Goal: Task Accomplishment & Management: Complete application form

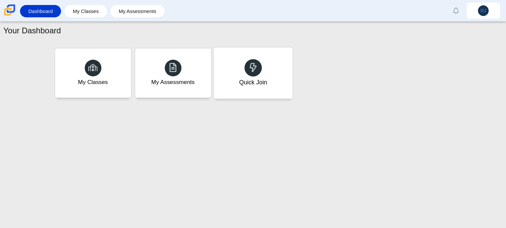
click at [285, 83] on div "Quick Join" at bounding box center [252, 72] width 79 height 51
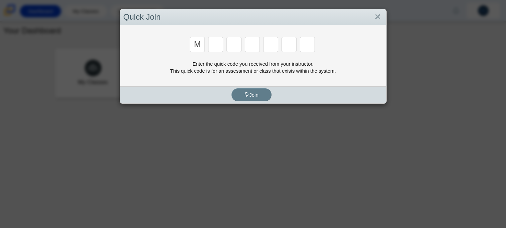
type input "m"
type input "7"
type input "e"
type input "3"
type input "e"
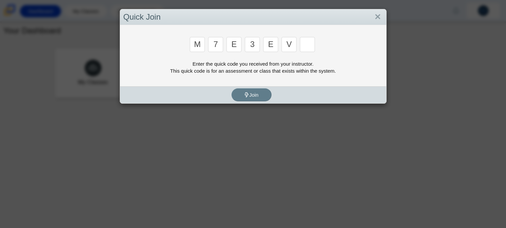
type input "v"
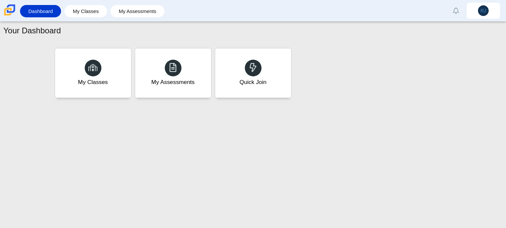
type input "w"
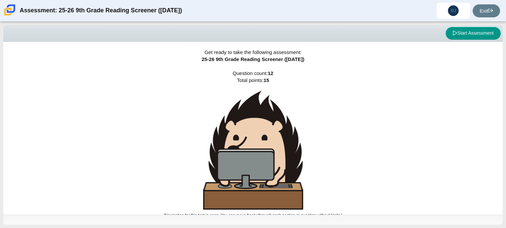
scroll to position [4, 0]
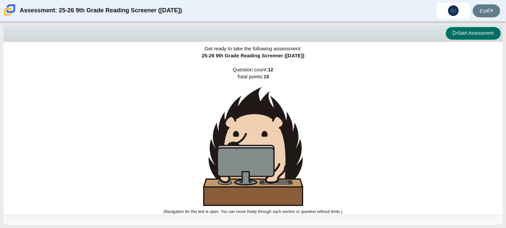
click at [475, 30] on button "Start Assessment" at bounding box center [472, 33] width 55 height 13
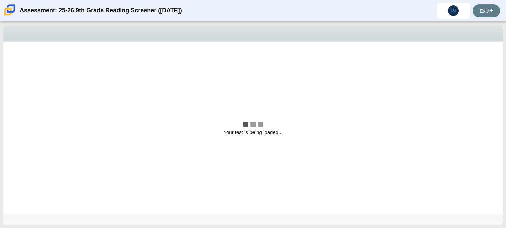
scroll to position [0, 0]
select select "ccc5b315-3c7c-471c-bf90-f22c8299c798"
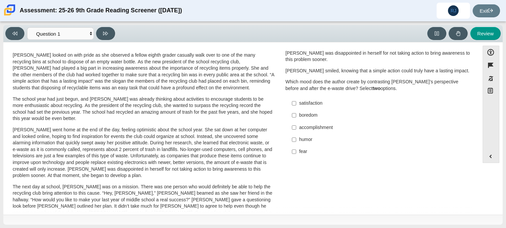
scroll to position [16, 0]
click at [155, 98] on p "The school year had just begun, and [PERSON_NAME] was already thinking about ac…" at bounding box center [144, 108] width 262 height 26
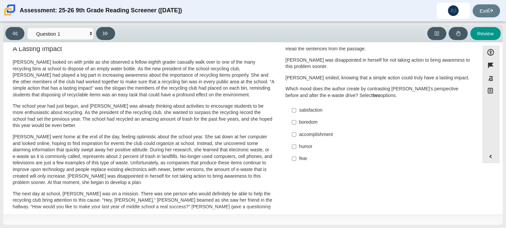
scroll to position [8, 0]
click at [317, 107] on div "satisfaction" at bounding box center [383, 110] width 168 height 7
click at [296, 107] on input "satisfaction satisfaction" at bounding box center [294, 111] width 4 height 12
checkbox input "true"
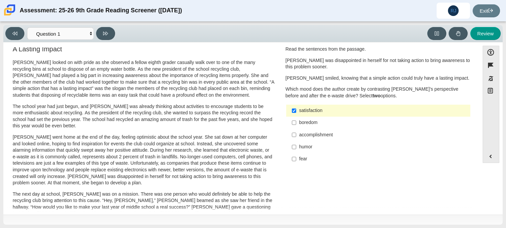
click at [336, 134] on div "accomplishment" at bounding box center [383, 135] width 168 height 7
click at [296, 134] on input "accomplishment accomplishment" at bounding box center [294, 135] width 4 height 12
checkbox input "true"
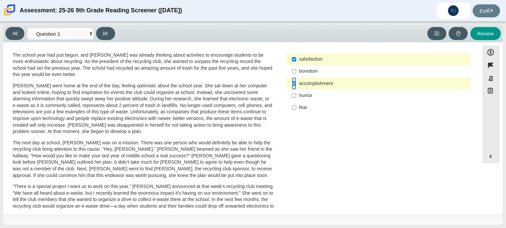
scroll to position [58, 0]
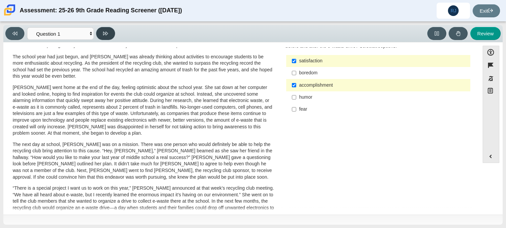
click at [104, 35] on icon at bounding box center [105, 33] width 5 height 5
select select "0ff64528-ffd7-428d-b192-babfaadd44e8"
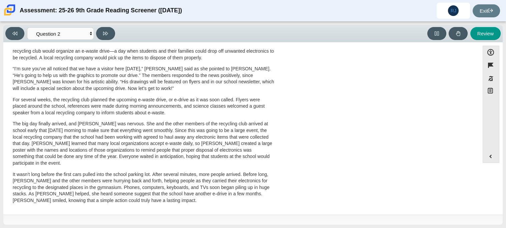
scroll to position [0, 0]
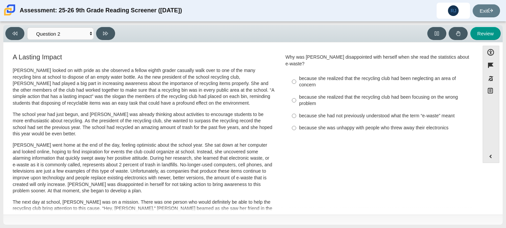
click at [374, 208] on div "Feature A Lasting Impact [PERSON_NAME] looked on with pride as she observed a f…" at bounding box center [241, 129] width 469 height 165
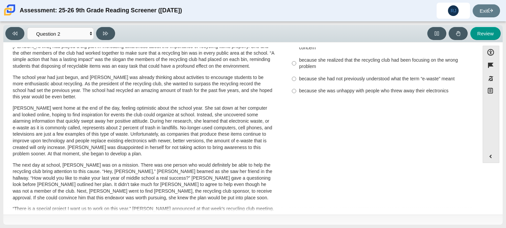
scroll to position [214, 0]
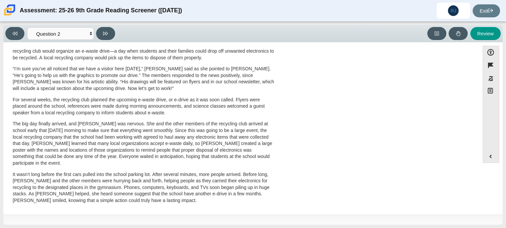
click at [202, 94] on div "[PERSON_NAME] looked on with pride as she observed a fellow eighth grader casua…" at bounding box center [144, 31] width 262 height 356
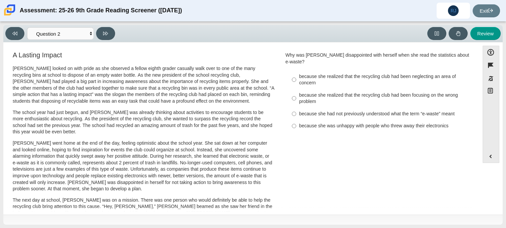
scroll to position [2, 0]
click at [322, 74] on div "because she realized that the recycling club had been neglecting an area of con…" at bounding box center [383, 80] width 168 height 13
click at [296, 71] on input "because she realized that the recycling club had been neglecting an area of con…" at bounding box center [294, 80] width 4 height 19
radio input "true"
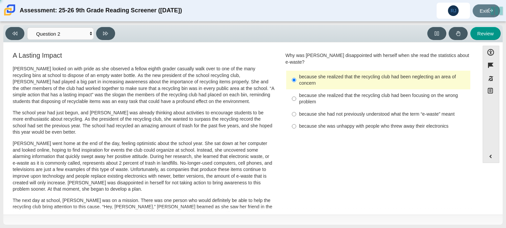
click at [328, 93] on div "because she realized that the recycling club had been focusing on the wrong pro…" at bounding box center [383, 98] width 168 height 13
click at [296, 93] on input "because she realized that the recycling club had been focusing on the wrong pro…" at bounding box center [294, 98] width 4 height 19
radio input "true"
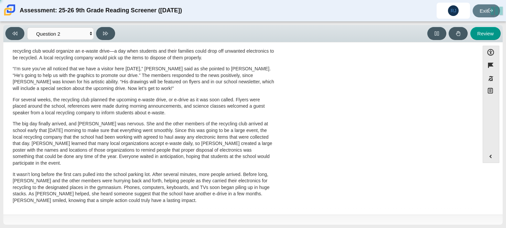
scroll to position [0, 0]
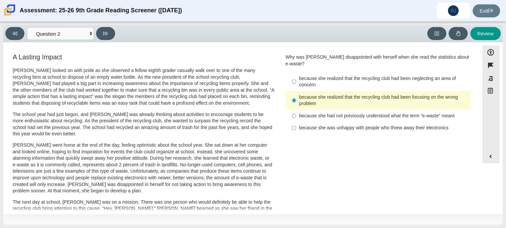
click at [336, 94] on div "because she realized that the recycling club had been focusing on the wrong pro…" at bounding box center [383, 100] width 168 height 13
click at [296, 91] on input "because she realized that the recycling club had been focusing on the wrong pro…" at bounding box center [294, 100] width 4 height 19
click at [342, 113] on div "because she had not previously understood what the term “e-waste” meant" at bounding box center [383, 116] width 168 height 7
click at [296, 110] on input "because she had not previously understood what the term “e-waste” meant because…" at bounding box center [294, 116] width 4 height 12
radio input "true"
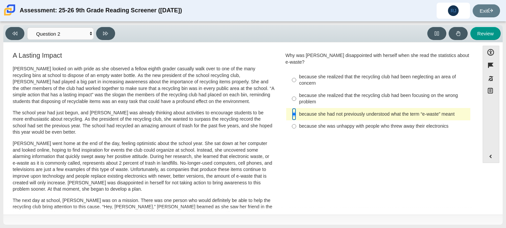
scroll to position [4, 0]
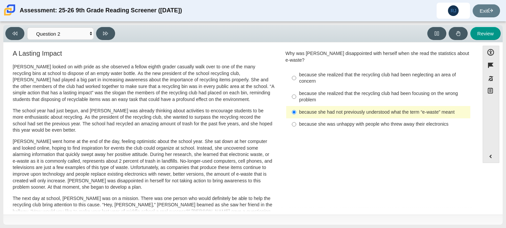
click at [111, 90] on p "[PERSON_NAME] looked on with pride as she observed a fellow eighth grader casua…" at bounding box center [144, 83] width 262 height 39
click at [169, 131] on p "The school year had just begun, and [PERSON_NAME] was already thinking about ac…" at bounding box center [144, 121] width 262 height 26
click at [113, 30] on button at bounding box center [105, 33] width 19 height 13
select select "7ce3d843-6974-4858-901c-1ff39630e843"
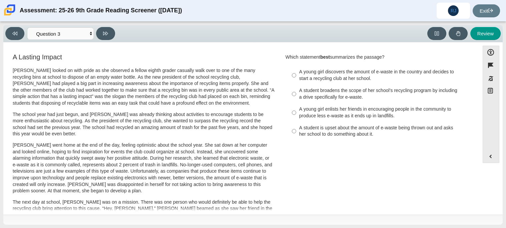
scroll to position [29, 0]
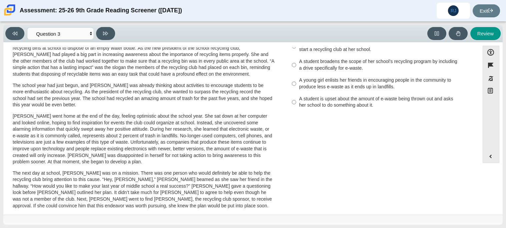
click at [332, 122] on div "A Lasting Impact [PERSON_NAME] looked on with pride as she observed a fellow ei…" at bounding box center [241, 211] width 469 height 376
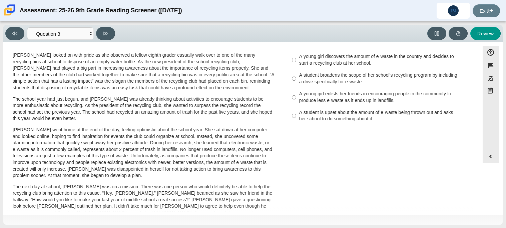
scroll to position [6, 0]
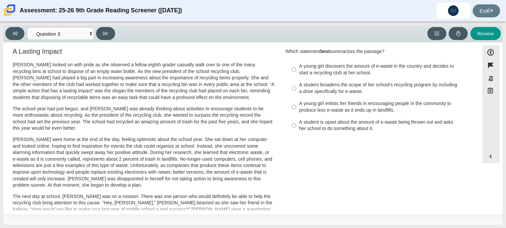
click at [301, 64] on div "A young girl discovers the amount of e-waste in the country and decides to star…" at bounding box center [383, 69] width 168 height 13
click at [296, 64] on input "A young girl discovers the amount of e-waste in the country and decides to star…" at bounding box center [294, 69] width 4 height 19
radio input "true"
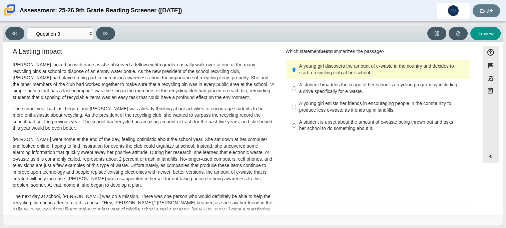
click at [311, 134] on label "A student is upset about the amount of e-waste being thrown out and asks her sc…" at bounding box center [378, 125] width 183 height 19
click at [296, 134] on input "A student is upset about the amount of e-waste being thrown out and asks her sc…" at bounding box center [294, 125] width 4 height 19
radio input "true"
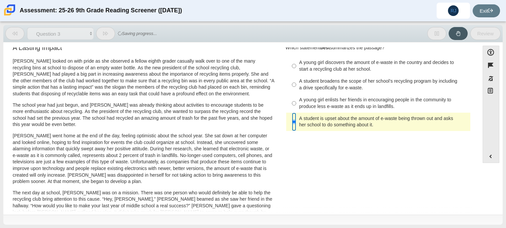
scroll to position [0, 0]
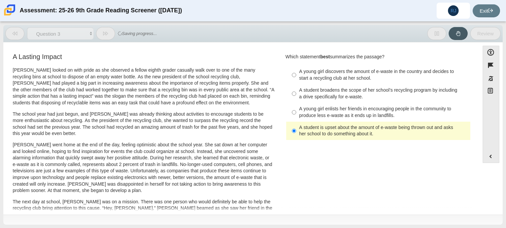
click at [327, 86] on label "A student broadens the scope of her school’s recycling program by including a d…" at bounding box center [378, 93] width 183 height 19
click at [296, 86] on input "A student broadens the scope of her school’s recycling program by including a d…" at bounding box center [294, 93] width 4 height 19
radio input "true"
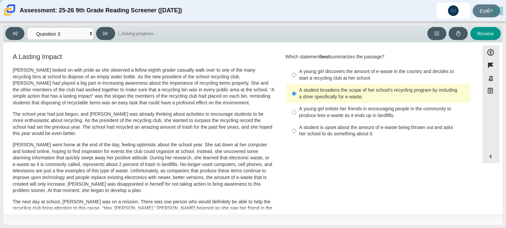
click at [319, 71] on div "A young girl discovers the amount of e-waste in the country and decides to star…" at bounding box center [383, 74] width 168 height 13
click at [296, 71] on input "A young girl discovers the amount of e-waste in the country and decides to star…" at bounding box center [294, 75] width 4 height 19
radio input "true"
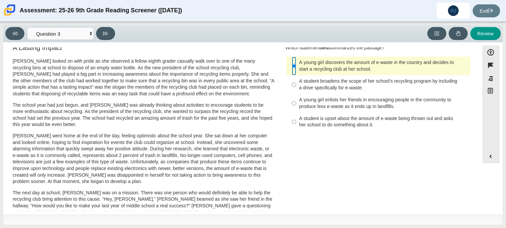
scroll to position [0, 0]
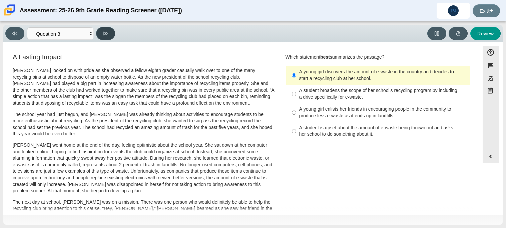
click at [101, 35] on button at bounding box center [105, 33] width 19 height 13
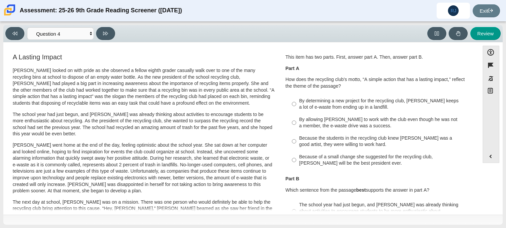
scroll to position [2, 0]
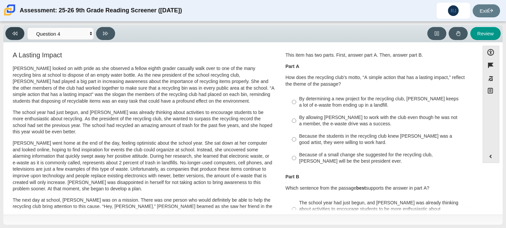
click at [9, 30] on button at bounding box center [14, 33] width 19 height 13
select select "7ce3d843-6974-4858-901c-1ff39630e843"
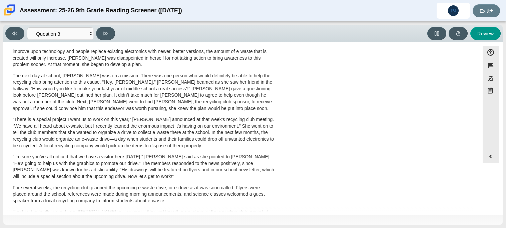
scroll to position [0, 0]
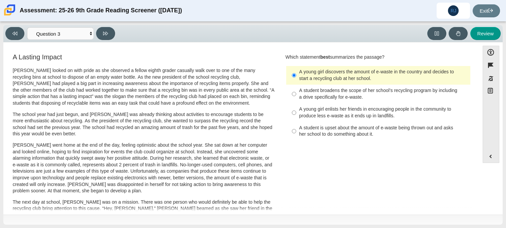
click at [353, 111] on div "A young girl enlists her friends in encouraging people in the community to prod…" at bounding box center [383, 112] width 168 height 13
click at [296, 111] on input "A young girl enlists her friends in encouraging people in the community to prod…" at bounding box center [294, 112] width 4 height 19
radio input "true"
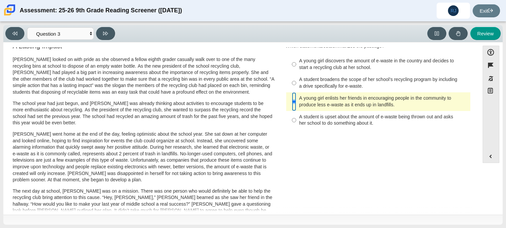
scroll to position [5, 0]
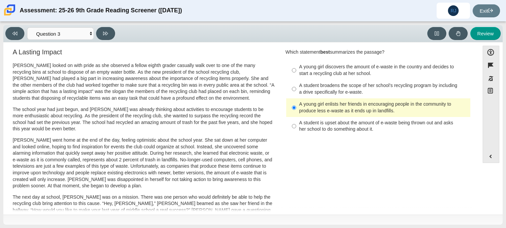
click at [356, 75] on div "A young girl discovers the amount of e-waste in the country and decides to star…" at bounding box center [383, 70] width 168 height 13
click at [296, 75] on input "A young girl discovers the amount of e-waste in the country and decides to star…" at bounding box center [294, 70] width 4 height 19
radio input "true"
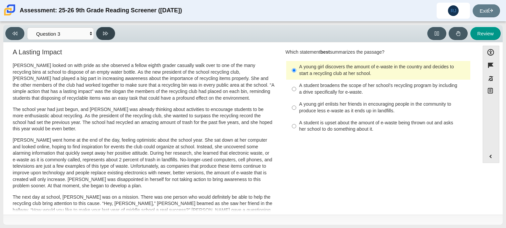
click at [107, 34] on icon at bounding box center [105, 33] width 5 height 5
select select "ca9ea0f1-49c5-4bd1-83b0-472c18652b42"
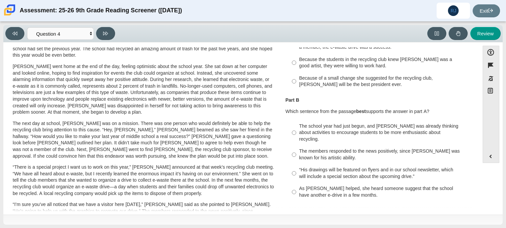
scroll to position [214, 0]
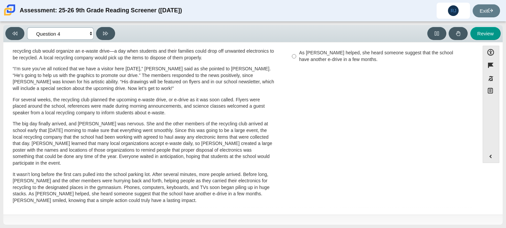
click at [90, 34] on select "Questions Question 1 Question 2 Question 3 Question 4 Question 5 Question 6 Que…" at bounding box center [60, 33] width 67 height 12
click at [156, 100] on p "For several weeks, the recycling club planned the upcoming e-waste drive, or e-…" at bounding box center [144, 107] width 262 height 20
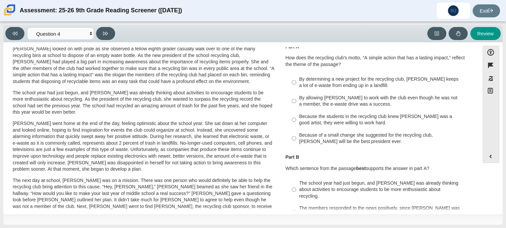
scroll to position [25, 0]
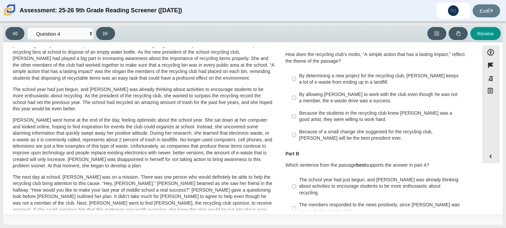
click at [314, 118] on div "Because the students in the recycling club knew [PERSON_NAME] was a good artist…" at bounding box center [383, 116] width 168 height 13
click at [296, 118] on input "Because the students in the recycling club knew [PERSON_NAME] was a good artist…" at bounding box center [294, 116] width 4 height 19
radio input "true"
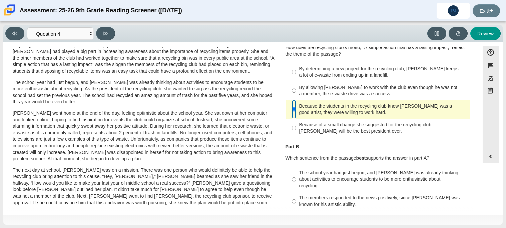
scroll to position [33, 0]
click at [386, 96] on div "By allowing [PERSON_NAME] to work with the club even though he was not a member…" at bounding box center [383, 90] width 168 height 13
click at [296, 96] on input "By allowing [PERSON_NAME] to work with the club even though he was not a member…" at bounding box center [294, 90] width 4 height 19
radio input "true"
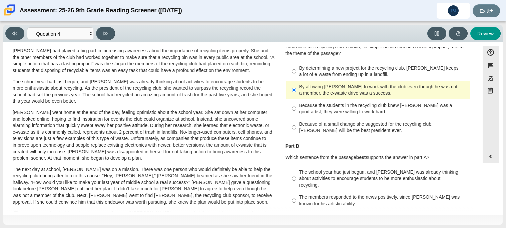
click at [390, 131] on div "Because of a small change she suggested for the recycling club, [PERSON_NAME] w…" at bounding box center [383, 127] width 168 height 13
click at [296, 131] on input "Because of a small change she suggested for the recycling club, [PERSON_NAME] w…" at bounding box center [294, 127] width 4 height 19
radio input "true"
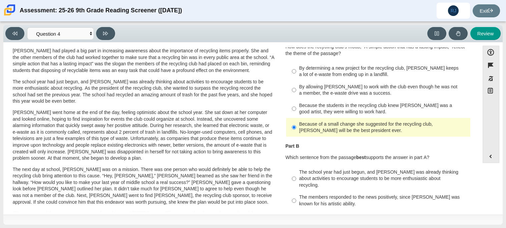
click at [350, 94] on div "By allowing [PERSON_NAME] to work with the club even though he was not a member…" at bounding box center [383, 90] width 168 height 13
click at [296, 94] on input "By allowing [PERSON_NAME] to work with the club even though he was not a member…" at bounding box center [294, 90] width 4 height 19
radio input "true"
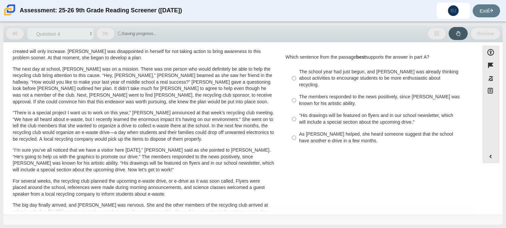
scroll to position [131, 0]
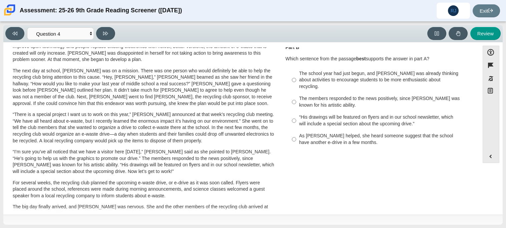
click at [328, 140] on label "As [PERSON_NAME] helped, she heard someone suggest that the school have another…" at bounding box center [378, 139] width 183 height 19
click at [296, 140] on input "As [PERSON_NAME] helped, she heard someone suggest that the school have another…" at bounding box center [294, 139] width 4 height 19
radio input "true"
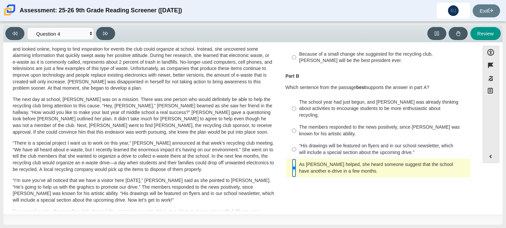
scroll to position [99, 0]
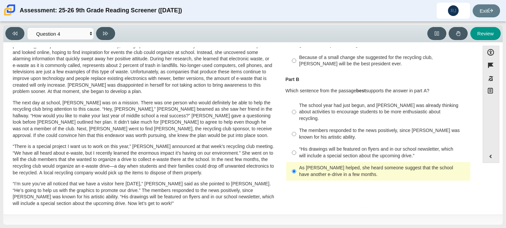
click at [351, 112] on div "The school year had just begun, and [PERSON_NAME] was already thinking about ac…" at bounding box center [383, 112] width 168 height 20
click at [296, 112] on input "The school year had just begun, and [PERSON_NAME] was already thinking about ac…" at bounding box center [294, 111] width 4 height 25
radio input "true"
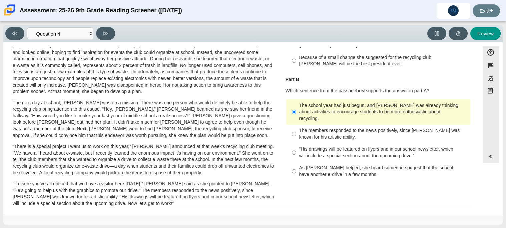
click at [345, 133] on div "The members responded to the news positively, since [PERSON_NAME] was known for…" at bounding box center [383, 133] width 168 height 13
click at [296, 133] on input "The members responded to the news positively, since [PERSON_NAME] was known for…" at bounding box center [294, 134] width 4 height 19
radio input "true"
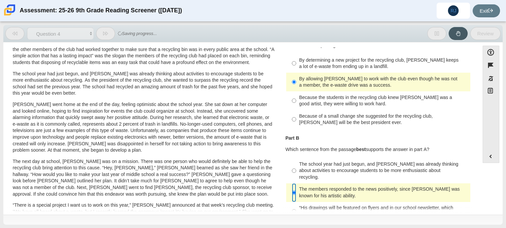
scroll to position [39, 0]
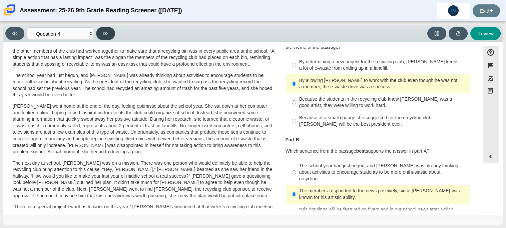
click at [106, 27] on button at bounding box center [105, 33] width 19 height 13
select select "e41f1a79-e29f-4095-8030-a53364015bed"
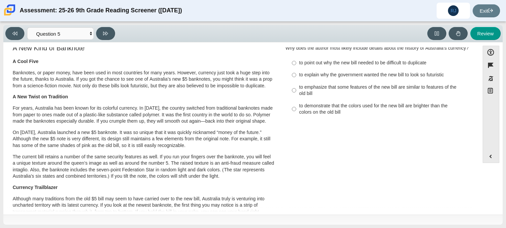
scroll to position [0, 0]
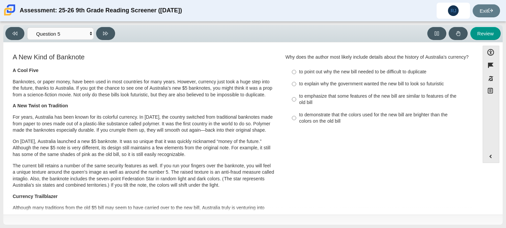
click at [305, 92] on label "to emphasize that some features of the new bill are similar to features of the …" at bounding box center [378, 99] width 183 height 19
click at [296, 92] on input "to emphasize that some features of the new bill are similar to features of the …" at bounding box center [294, 99] width 4 height 19
radio input "true"
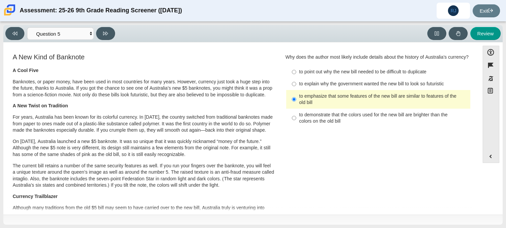
click at [312, 114] on div "to demonstrate that the colors used for the new bill are brighter than the colo…" at bounding box center [383, 118] width 168 height 13
click at [296, 114] on input "to demonstrate that the colors used for the new bill are brighter than the colo…" at bounding box center [294, 118] width 4 height 19
radio input "true"
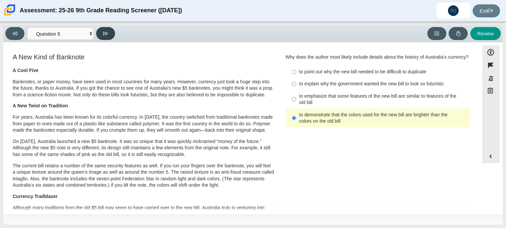
click at [102, 32] on button at bounding box center [105, 33] width 19 height 13
select select "69146e31-7b3d-4a3e-9ce6-f30c24342ae0"
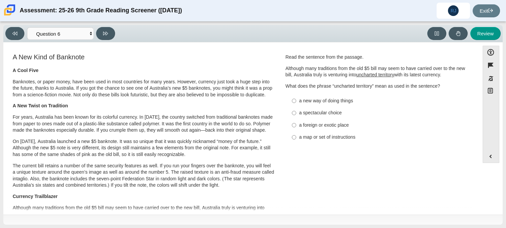
click at [348, 112] on div "a spectacular choice" at bounding box center [383, 113] width 168 height 7
click at [296, 112] on input "a spectacular choice a spectacular choice" at bounding box center [294, 113] width 4 height 12
radio input "true"
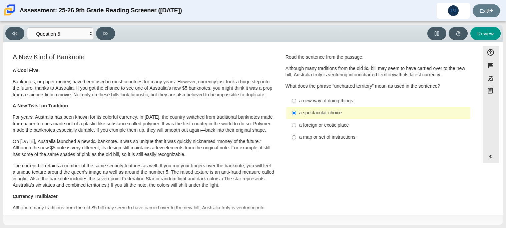
click at [346, 127] on div "a foreign or exotic place" at bounding box center [383, 125] width 168 height 7
click at [296, 127] on input "a foreign or exotic place a foreign or exotic place" at bounding box center [294, 125] width 4 height 12
radio input "true"
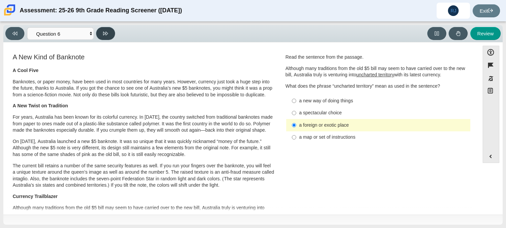
click at [103, 29] on button at bounding box center [105, 33] width 19 height 13
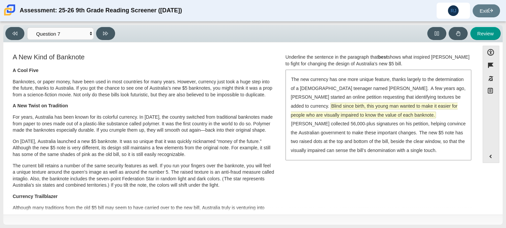
click at [348, 103] on span "Blind since birth, this young man wanted to make it easier for people who are v…" at bounding box center [374, 110] width 167 height 15
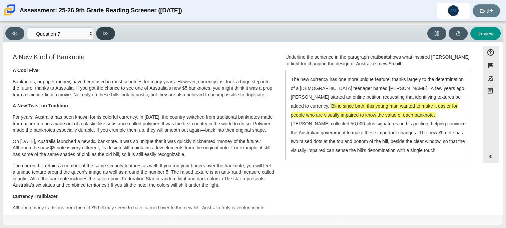
click at [113, 31] on button at bounding box center [105, 33] width 19 height 13
select select "ea8338c2-a6a3-418e-a305-2b963b54a290"
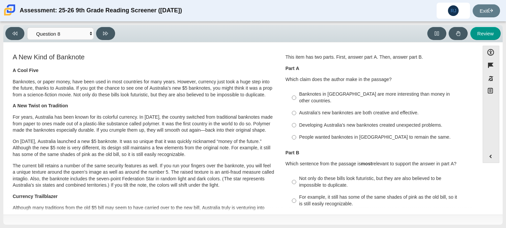
click at [361, 122] on div "Developing Australia’s new banknotes created unexpected problems." at bounding box center [383, 125] width 168 height 7
click at [296, 120] on input "Developing Australia’s new banknotes created unexpected problems. Developing Au…" at bounding box center [294, 125] width 4 height 12
radio input "true"
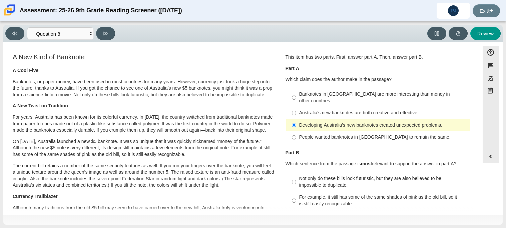
click at [338, 92] on div "Banknotes in [GEOGRAPHIC_DATA] are more interesting than money in other countri…" at bounding box center [383, 97] width 168 height 13
click at [296, 92] on input "Banknotes in [GEOGRAPHIC_DATA] are more interesting than money in other countri…" at bounding box center [294, 97] width 4 height 19
radio input "true"
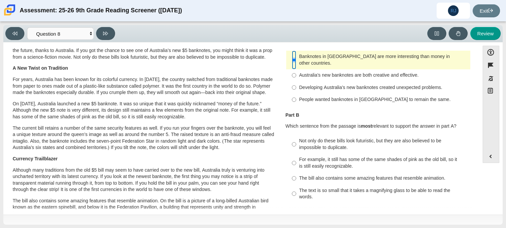
scroll to position [38, 0]
click at [350, 187] on div "The text is so small that it takes a magnifying glass to be able to read the wo…" at bounding box center [383, 193] width 168 height 13
click at [296, 184] on input "The text is so small that it takes a magnifying glass to be able to read the wo…" at bounding box center [294, 193] width 4 height 19
radio input "true"
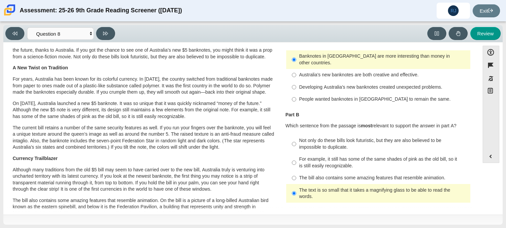
click at [323, 159] on div "For example, it still has some of the same shades of pink as the old bill, so i…" at bounding box center [383, 162] width 168 height 13
click at [296, 159] on input "For example, it still has some of the same shades of pink as the old bill, so i…" at bounding box center [294, 162] width 4 height 19
radio input "true"
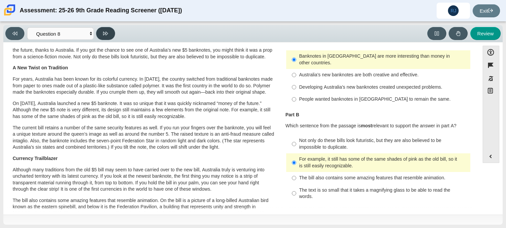
click at [100, 35] on button at bounding box center [105, 33] width 19 height 13
select select "89f058d6-b15c-4ef5-a4b3-fdaffb8868b6"
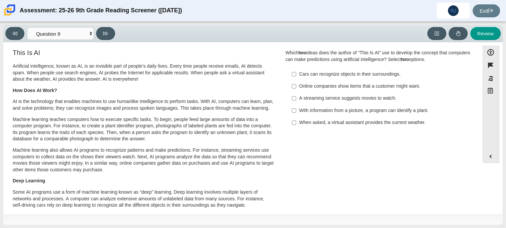
scroll to position [0, 0]
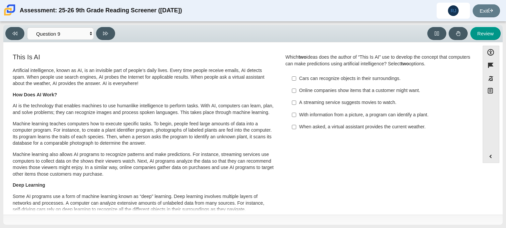
click at [366, 125] on div "When asked, a virtual assistant provides the current weather." at bounding box center [383, 127] width 168 height 7
click at [296, 125] on input "When asked, a virtual assistant provides the current weather. When asked, a vir…" at bounding box center [294, 127] width 4 height 12
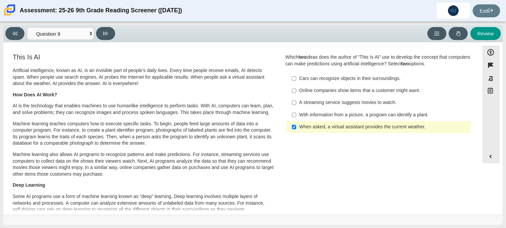
click at [337, 122] on label "When asked, a virtual assistant provides the current weather. When asked, a vir…" at bounding box center [378, 127] width 183 height 12
click at [296, 122] on input "When asked, a virtual assistant provides the current weather. When asked, a vir…" at bounding box center [294, 127] width 4 height 12
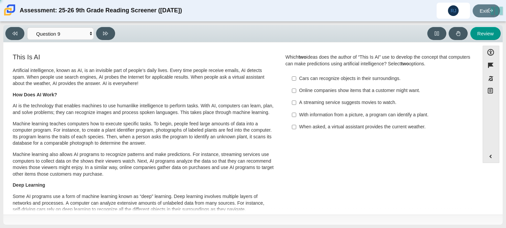
click at [336, 121] on label "When asked, a virtual assistant provides the current weather. When asked, a vir…" at bounding box center [378, 127] width 183 height 12
click at [296, 121] on input "When asked, a virtual assistant provides the current weather. When asked, a vir…" at bounding box center [294, 127] width 4 height 12
checkbox input "true"
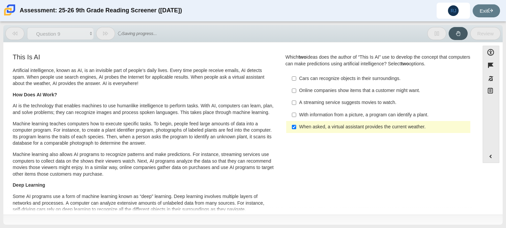
click at [333, 116] on div "With information from a picture, a program can identify a plant." at bounding box center [383, 115] width 168 height 7
click at [296, 116] on input "With information from a picture, a program can identify a plant. With informati…" at bounding box center [294, 115] width 4 height 12
checkbox input "true"
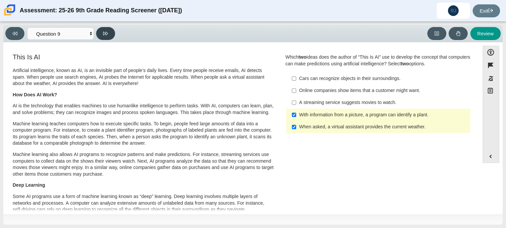
click at [105, 37] on button at bounding box center [105, 33] width 19 height 13
select select "cdf3c14e-a918-44d1-9b63-3db0fa81641e"
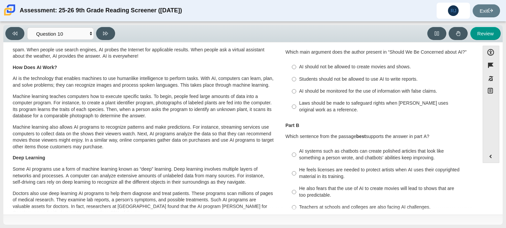
scroll to position [26, 0]
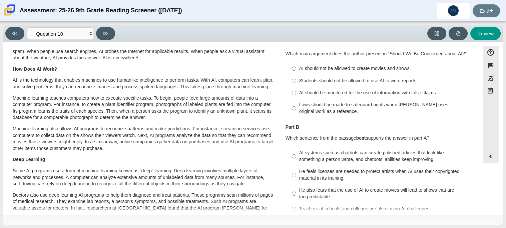
click at [374, 99] on label "Laws should be made to safeguard rights when [PERSON_NAME] uses original work a…" at bounding box center [378, 108] width 183 height 19
click at [296, 99] on input "Laws should be made to safeguard rights when [PERSON_NAME] uses original work a…" at bounding box center [294, 108] width 4 height 19
radio input "true"
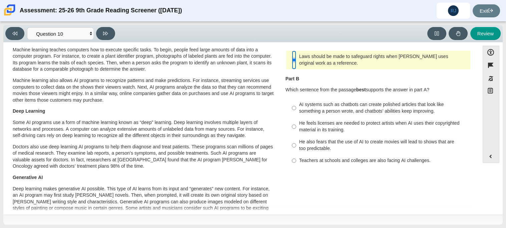
scroll to position [84, 0]
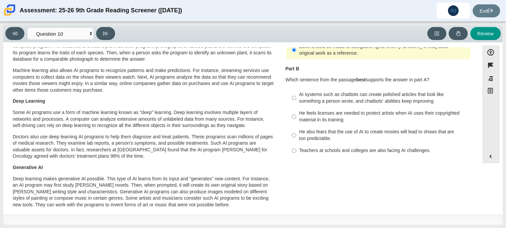
click at [299, 120] on div "He feels licenses are needed to protect artists when AI uses their copyrighted …" at bounding box center [383, 116] width 168 height 13
click at [296, 120] on input "He feels licenses are needed to protect artists when AI uses their copyrighted …" at bounding box center [294, 116] width 4 height 19
radio input "true"
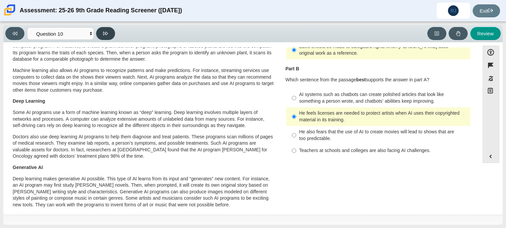
click at [104, 31] on icon at bounding box center [105, 33] width 5 height 5
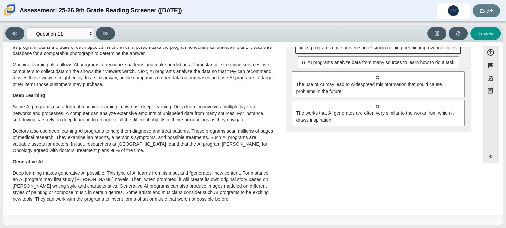
scroll to position [0, 0]
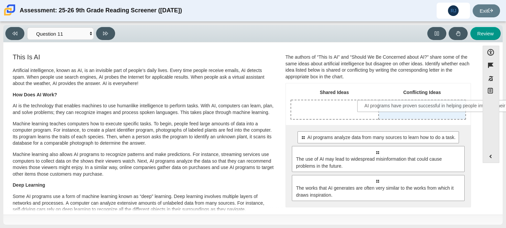
drag, startPoint x: 333, startPoint y: 140, endPoint x: 397, endPoint y: 109, distance: 71.4
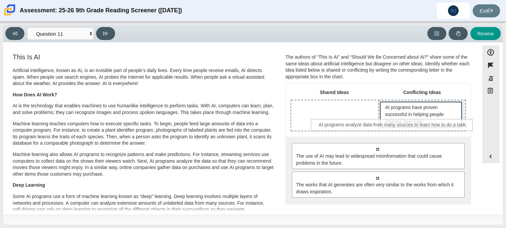
drag, startPoint x: 403, startPoint y: 145, endPoint x: 419, endPoint y: 121, distance: 28.8
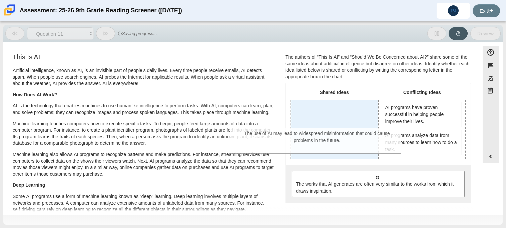
drag, startPoint x: 422, startPoint y: 183, endPoint x: 362, endPoint y: 140, distance: 73.8
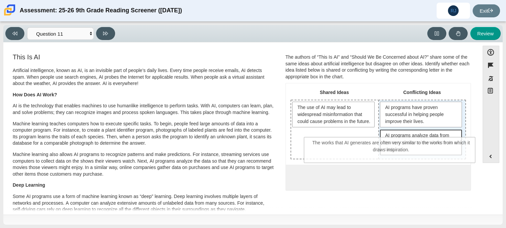
drag, startPoint x: 392, startPoint y: 176, endPoint x: 406, endPoint y: 142, distance: 36.5
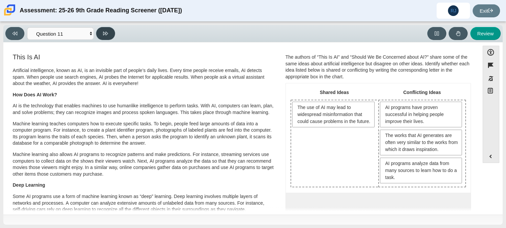
click at [110, 32] on button at bounding box center [105, 33] width 19 height 13
select select "c3effed4-44ce-4a19-bd96-1787f34e9b4c"
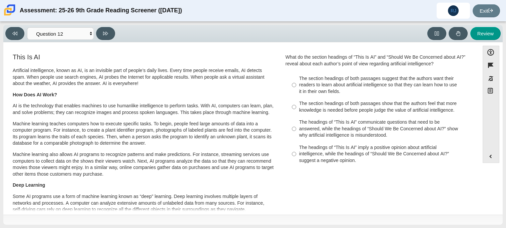
click at [244, 97] on p "How Does AI Work?" at bounding box center [144, 95] width 262 height 7
click at [394, 146] on div "The headings of “This Is AI” imply a positive opinion about artificial intellig…" at bounding box center [383, 154] width 168 height 20
click at [296, 146] on input "The headings of “This Is AI” imply a positive opinion about artificial intellig…" at bounding box center [294, 153] width 4 height 25
radio input "true"
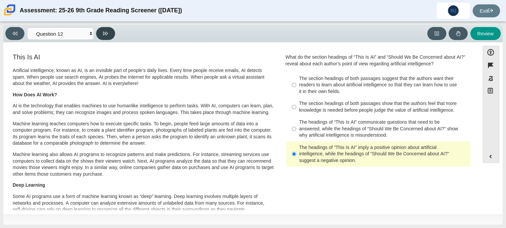
click at [103, 31] on icon at bounding box center [105, 33] width 5 height 5
select select "review"
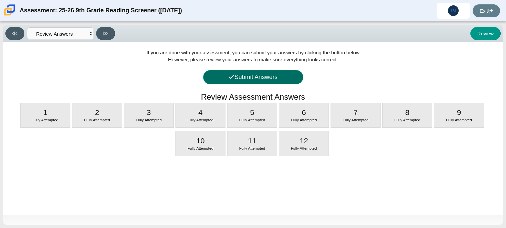
click at [264, 78] on button "Submit Answers" at bounding box center [253, 77] width 100 height 14
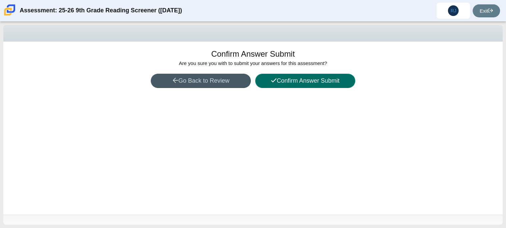
click at [286, 83] on button "Confirm Answer Submit" at bounding box center [305, 81] width 100 height 14
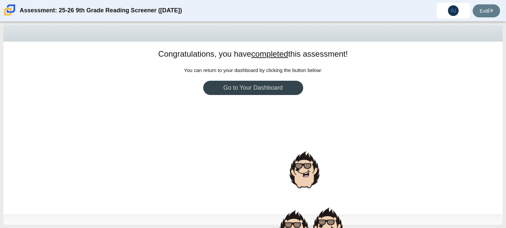
click at [214, 88] on link "Go to Your Dashboard" at bounding box center [253, 88] width 100 height 14
